Goal: Find specific page/section: Find specific page/section

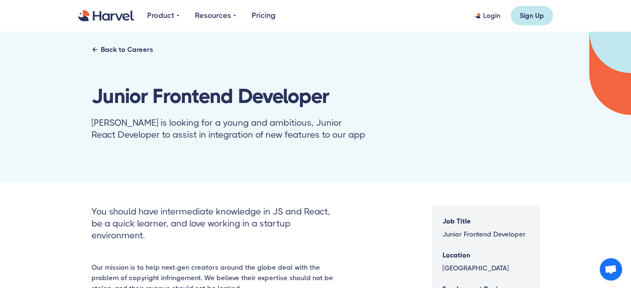
click at [99, 19] on img "home" at bounding box center [106, 16] width 56 height 12
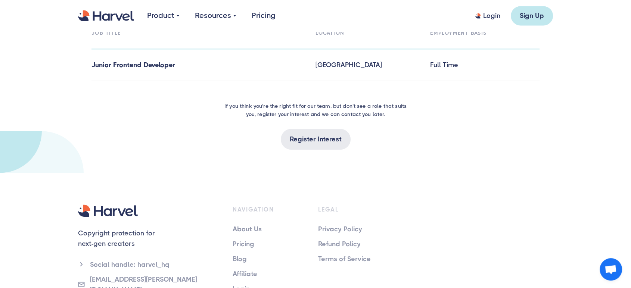
scroll to position [1161, 0]
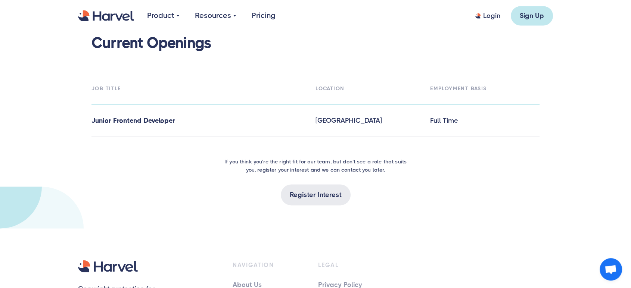
click at [324, 120] on div "Skopje" at bounding box center [369, 120] width 109 height 10
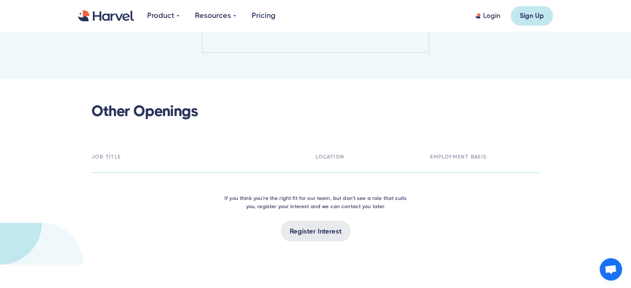
scroll to position [1410, 0]
